Goal: Information Seeking & Learning: Learn about a topic

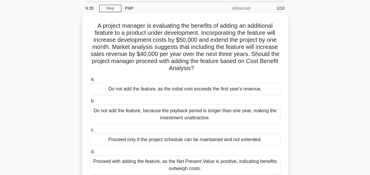
scroll to position [29, 0]
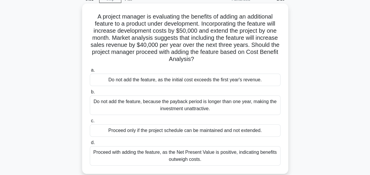
click at [124, 153] on div "Proceed with adding the feature, as the Net Present Value is positive, indicati…" at bounding box center [185, 155] width 191 height 19
click at [90, 145] on input "d. Proceed with adding the feature, as the Net Present Value is positive, indic…" at bounding box center [90, 143] width 0 height 4
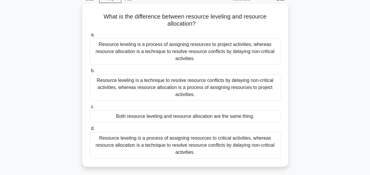
click at [114, 87] on div "Resource leveling is a technique to resolve resource conflicts by delaying non-…" at bounding box center [185, 87] width 191 height 27
click at [90, 73] on input "b. Resource leveling is a technique to resolve resource conflicts by delaying n…" at bounding box center [90, 71] width 0 height 4
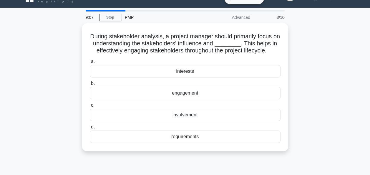
scroll to position [0, 0]
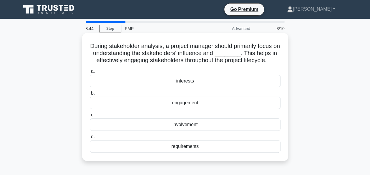
click at [128, 106] on div "engagement" at bounding box center [185, 103] width 191 height 12
click at [90, 95] on input "b. engagement" at bounding box center [90, 93] width 0 height 4
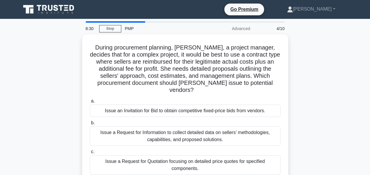
scroll to position [29, 0]
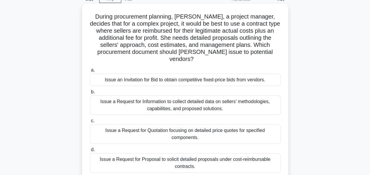
click at [131, 74] on div "Issue an Invitation for Bid to obtain competitive fixed-price bids from vendors." at bounding box center [185, 80] width 191 height 12
click at [90, 71] on input "a. Issue an Invitation for Bid to obtain competitive fixed-price bids from vend…" at bounding box center [90, 70] width 0 height 4
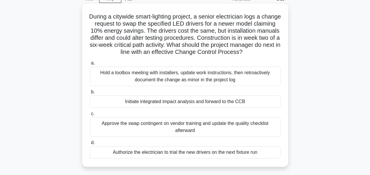
click at [119, 103] on div "Initiate integrated impact analysis and forward to the CCB" at bounding box center [185, 101] width 191 height 12
click at [90, 94] on input "b. Initiate integrated impact analysis and forward to the CCB" at bounding box center [90, 92] width 0 height 4
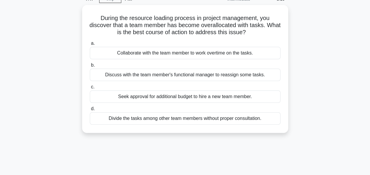
scroll to position [0, 0]
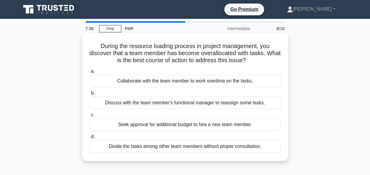
click at [105, 148] on div "Divide the tasks among other team members without proper consultation." at bounding box center [185, 146] width 191 height 12
click at [90, 139] on input "d. Divide the tasks among other team members without proper consultation." at bounding box center [90, 137] width 0 height 4
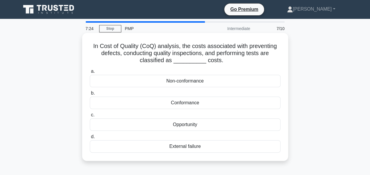
click at [125, 105] on div "Conformance" at bounding box center [185, 103] width 191 height 12
click at [90, 95] on input "b. Conformance" at bounding box center [90, 93] width 0 height 4
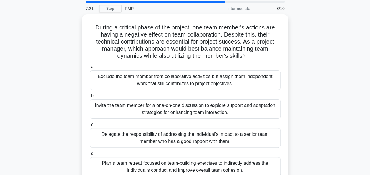
scroll to position [29, 0]
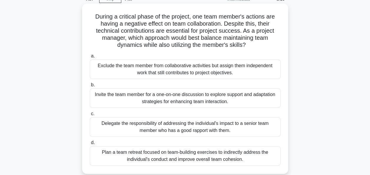
click at [169, 103] on div "Invite the team member for a one-on-one discussion to explore support and adapt…" at bounding box center [185, 97] width 191 height 19
click at [90, 87] on input "b. Invite the team member for a one-on-one discussion to explore support and ad…" at bounding box center [90, 85] width 0 height 4
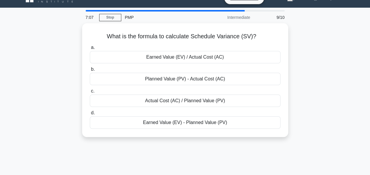
scroll to position [0, 0]
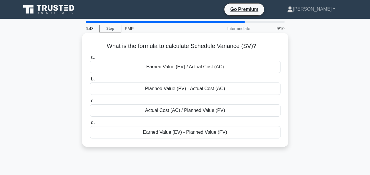
click at [159, 132] on div "Earned Value (EV) - Planned Value (PV)" at bounding box center [185, 132] width 191 height 12
click at [90, 125] on input "d. Earned Value (EV) - Planned Value (PV)" at bounding box center [90, 123] width 0 height 4
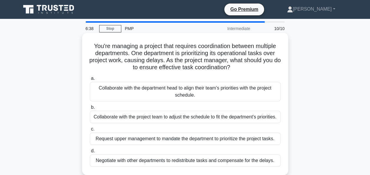
scroll to position [29, 0]
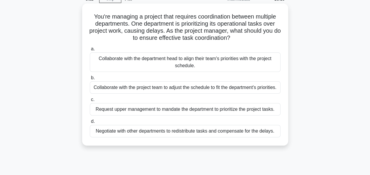
click at [237, 67] on div "Collaborate with the department head to align their team's priorities with the …" at bounding box center [185, 61] width 191 height 19
click at [90, 51] on input "a. Collaborate with the department head to align their team's priorities with t…" at bounding box center [90, 49] width 0 height 4
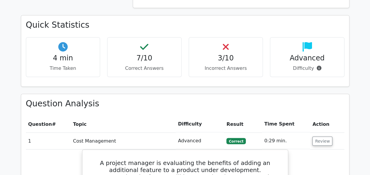
scroll to position [530, 0]
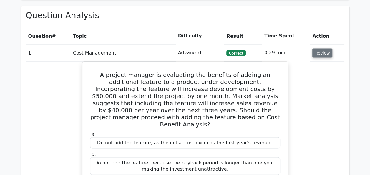
click at [316, 48] on button "Review" at bounding box center [323, 52] width 20 height 9
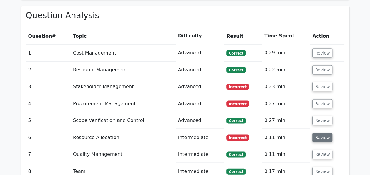
click at [316, 133] on button "Review" at bounding box center [323, 137] width 20 height 9
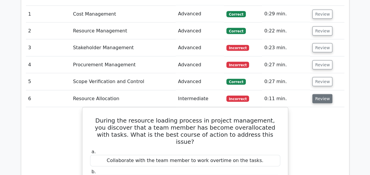
scroll to position [560, 0]
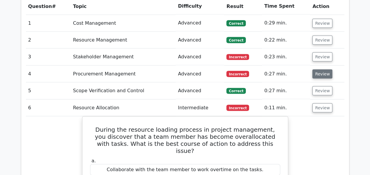
click at [313, 70] on button "Review" at bounding box center [323, 74] width 20 height 9
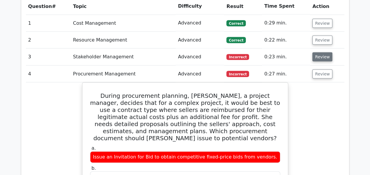
click at [318, 52] on button "Review" at bounding box center [323, 56] width 20 height 9
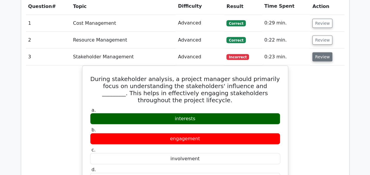
click at [314, 52] on button "Review" at bounding box center [323, 56] width 20 height 9
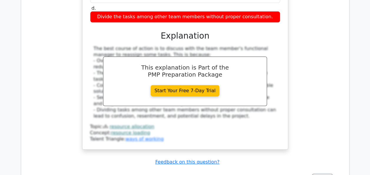
scroll to position [1237, 0]
